Goal: Find specific page/section: Find specific page/section

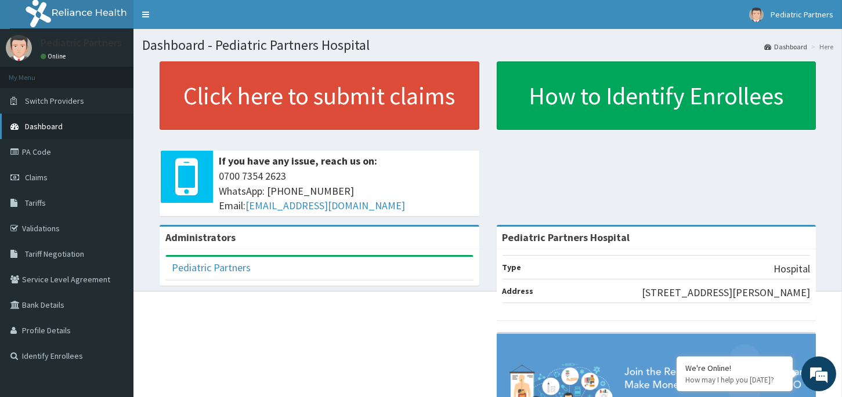
click at [48, 131] on span "Dashboard" at bounding box center [44, 126] width 38 height 10
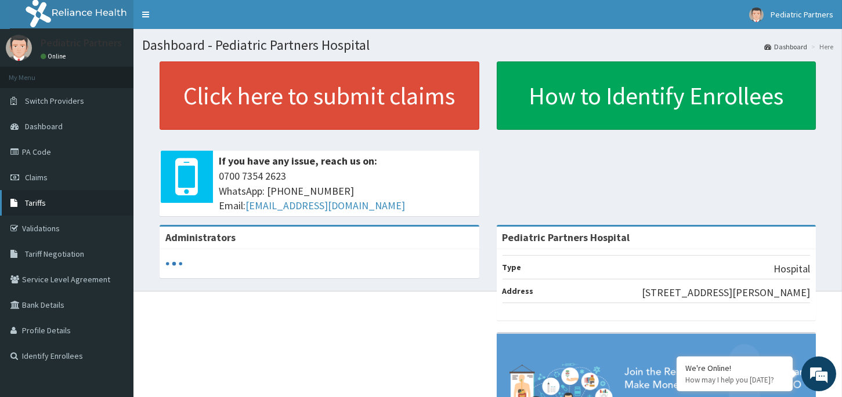
click at [29, 201] on span "Tariffs" at bounding box center [35, 203] width 21 height 10
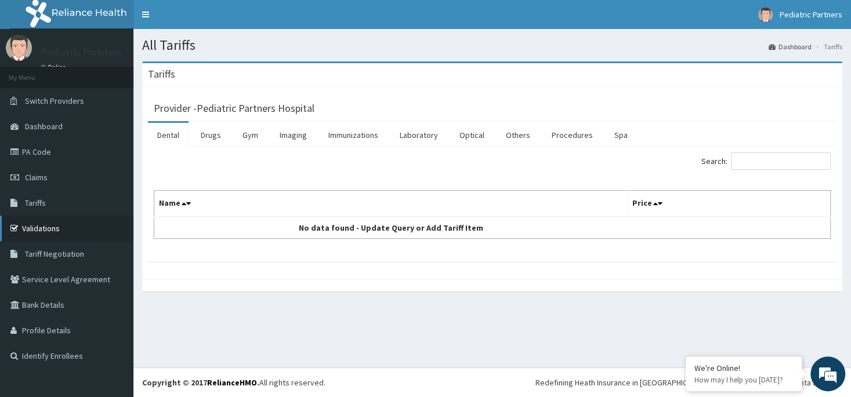
click at [48, 233] on link "Validations" at bounding box center [66, 229] width 133 height 26
